Goal: Check status: Check status

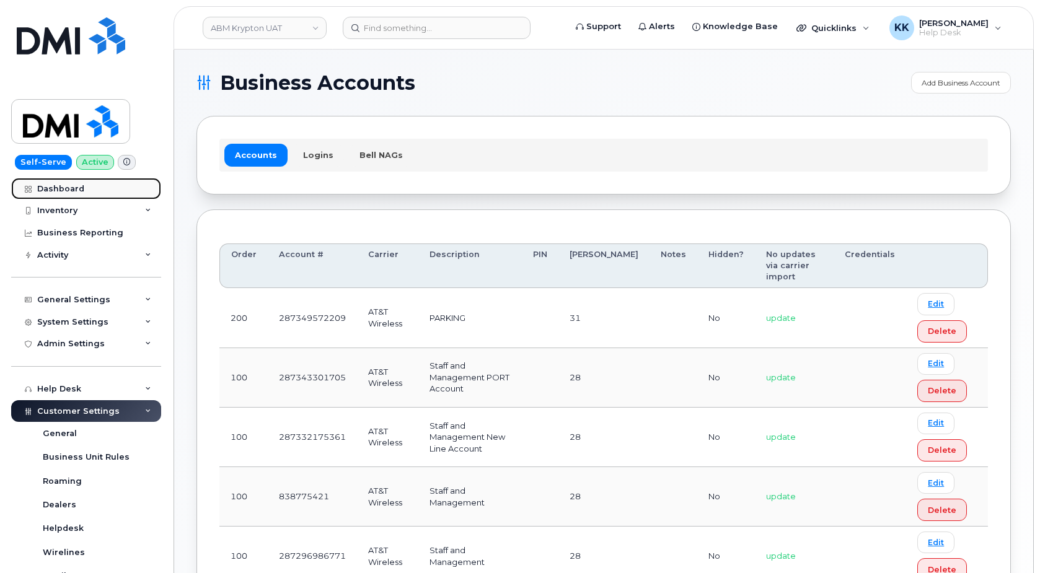
click at [84, 189] on link "Dashboard" at bounding box center [86, 189] width 150 height 22
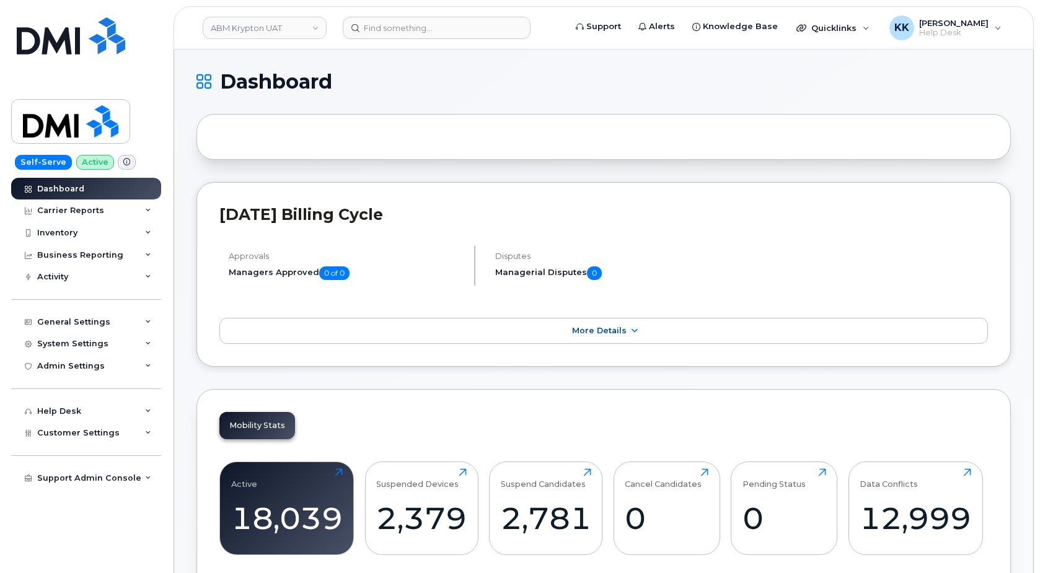
click at [530, 311] on div "[DATE] Billing Cycle Approvals Managers Approved 0 of 0 Disputes Managerial Dis…" at bounding box center [603, 274] width 814 height 185
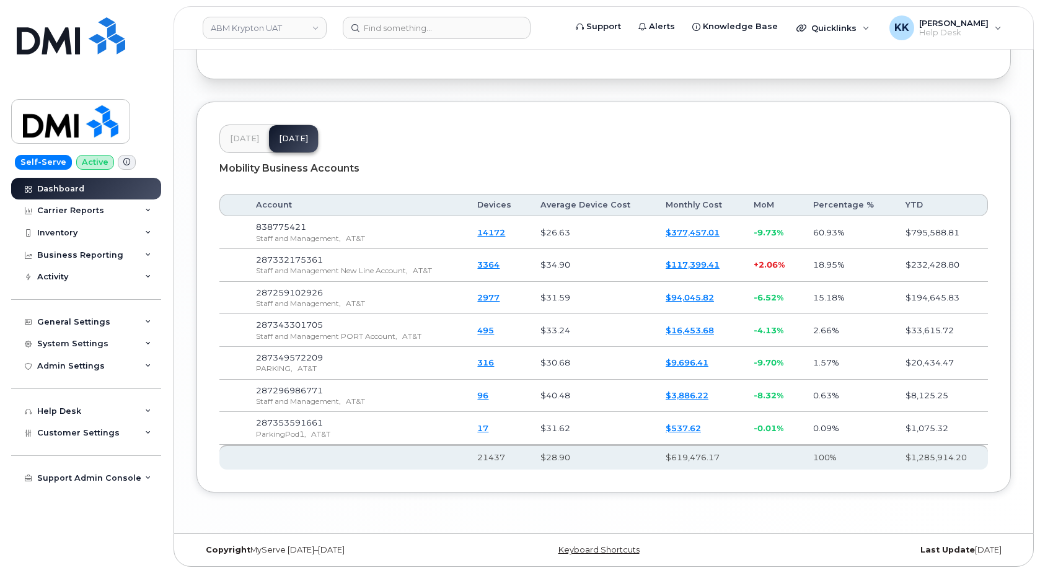
click at [247, 143] on span "[DATE]" at bounding box center [244, 139] width 29 height 10
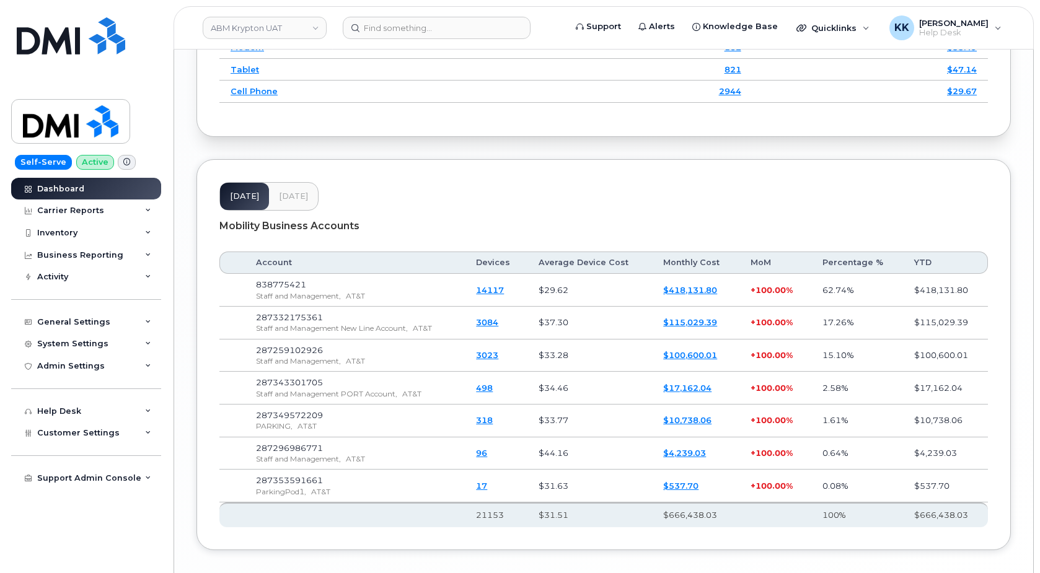
scroll to position [1833, 0]
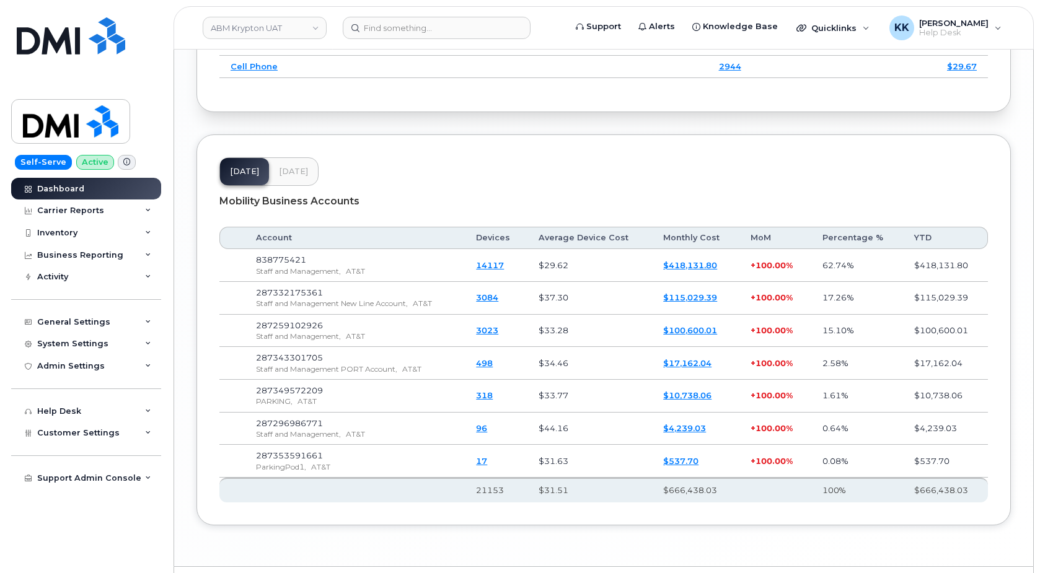
click at [704, 270] on link "$418,131.80" at bounding box center [690, 265] width 54 height 10
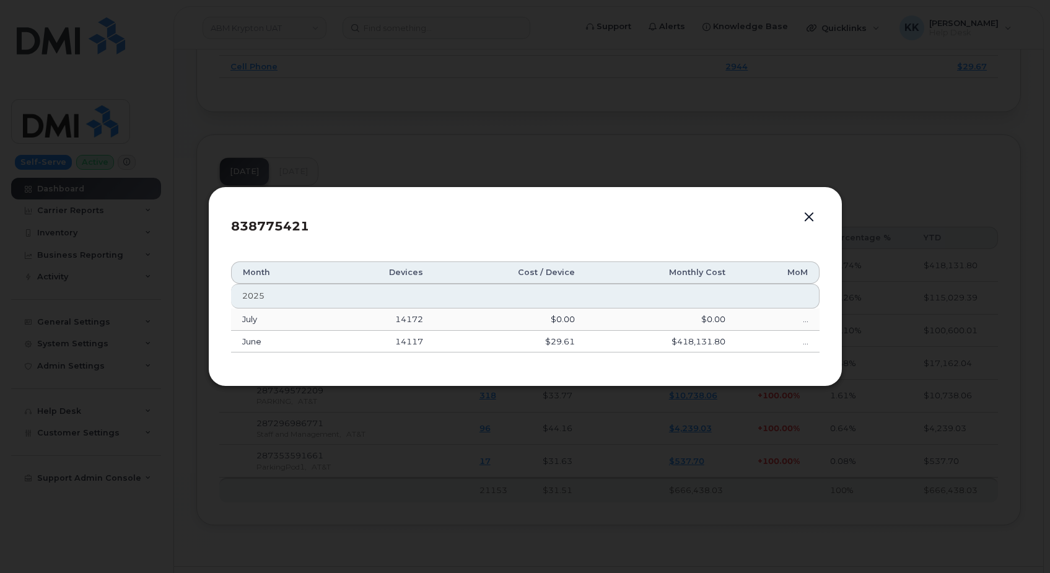
click at [811, 222] on button "button" at bounding box center [809, 217] width 19 height 17
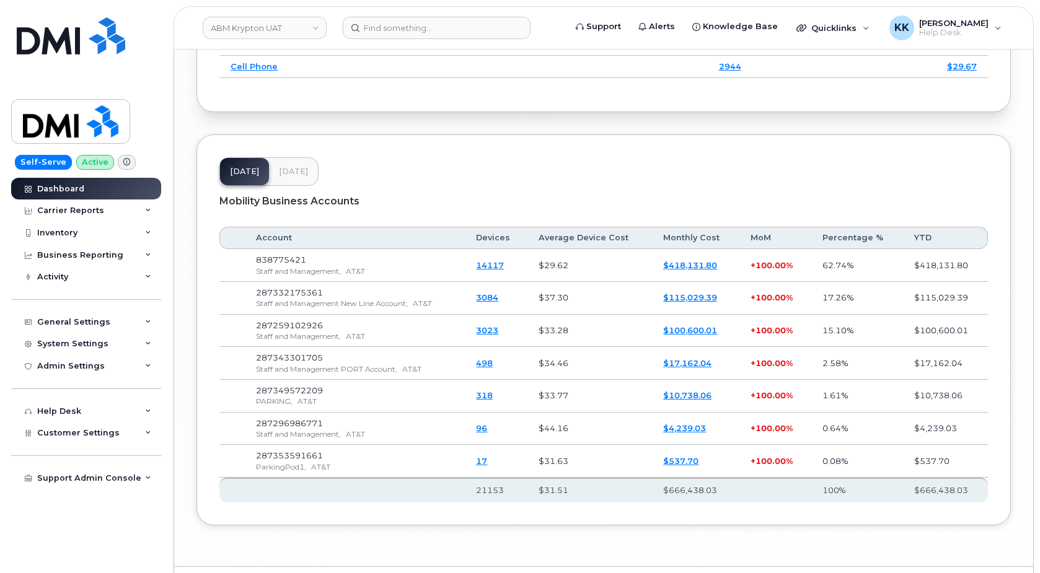
click at [292, 177] on span "[DATE]" at bounding box center [293, 172] width 29 height 10
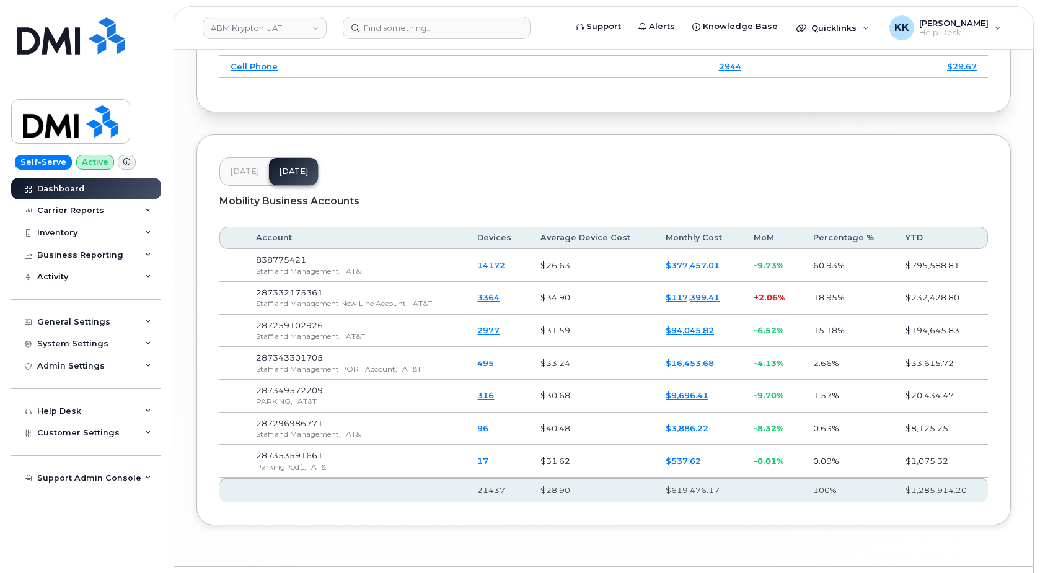
click at [239, 177] on span "[DATE]" at bounding box center [244, 172] width 29 height 10
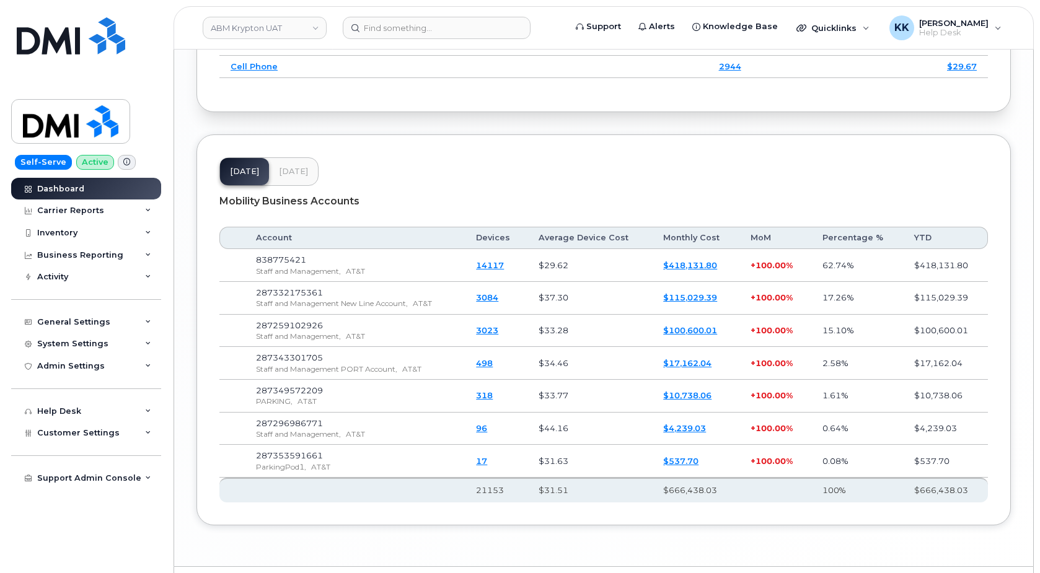
click at [290, 177] on span "[DATE]" at bounding box center [293, 172] width 29 height 10
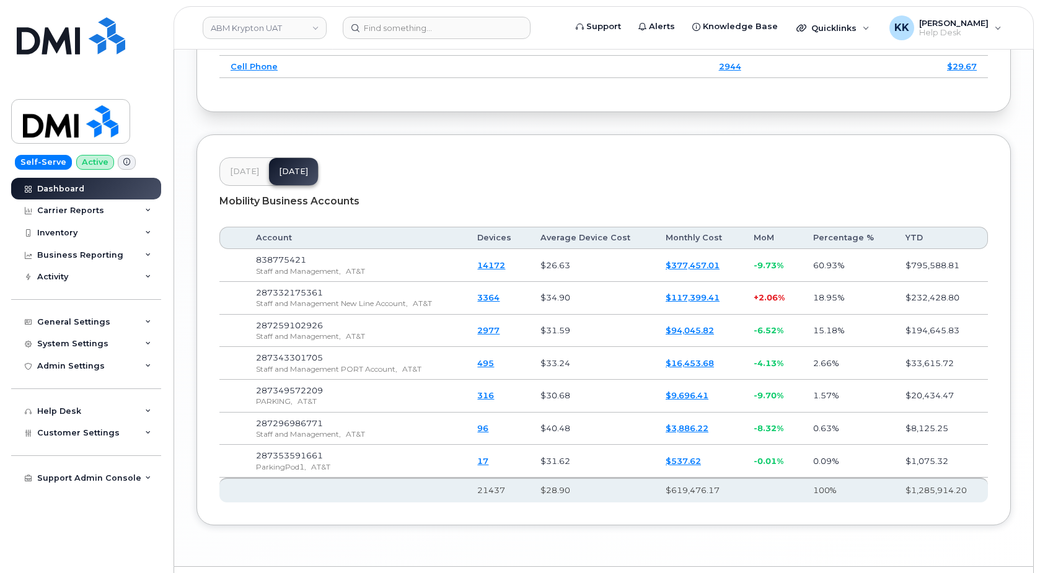
click at [715, 302] on link "$117,399.41" at bounding box center [692, 297] width 54 height 10
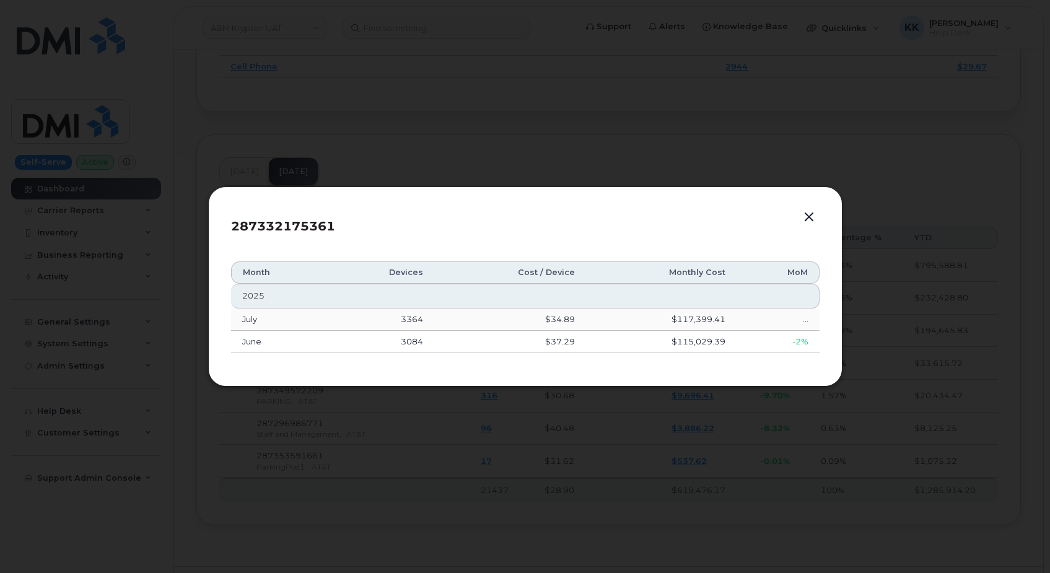
click at [811, 217] on button "button" at bounding box center [809, 217] width 19 height 17
